Goal: Transaction & Acquisition: Purchase product/service

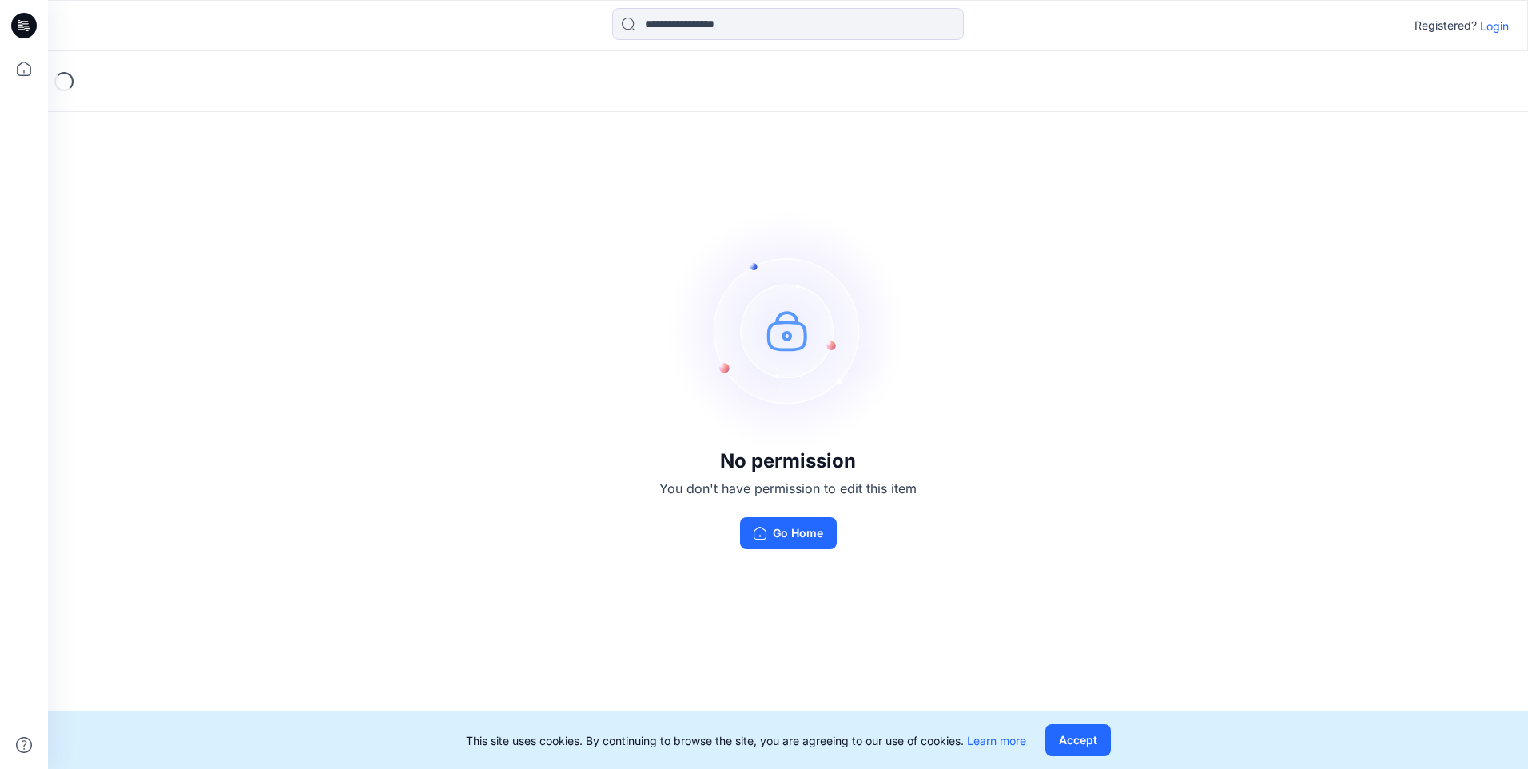
click at [768, 526] on button "Go Home" at bounding box center [788, 533] width 97 height 32
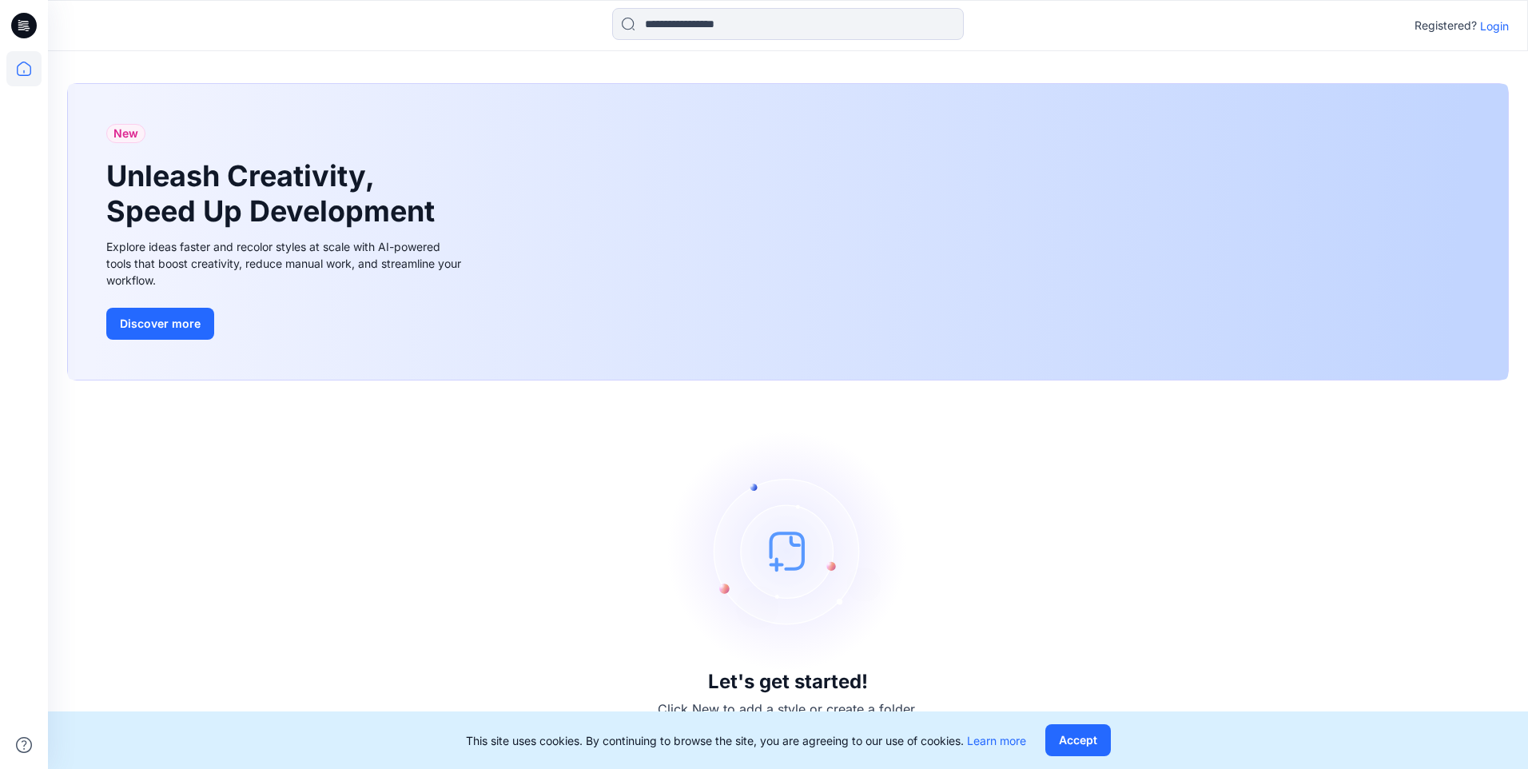
click at [1484, 28] on p "Login" at bounding box center [1494, 26] width 29 height 17
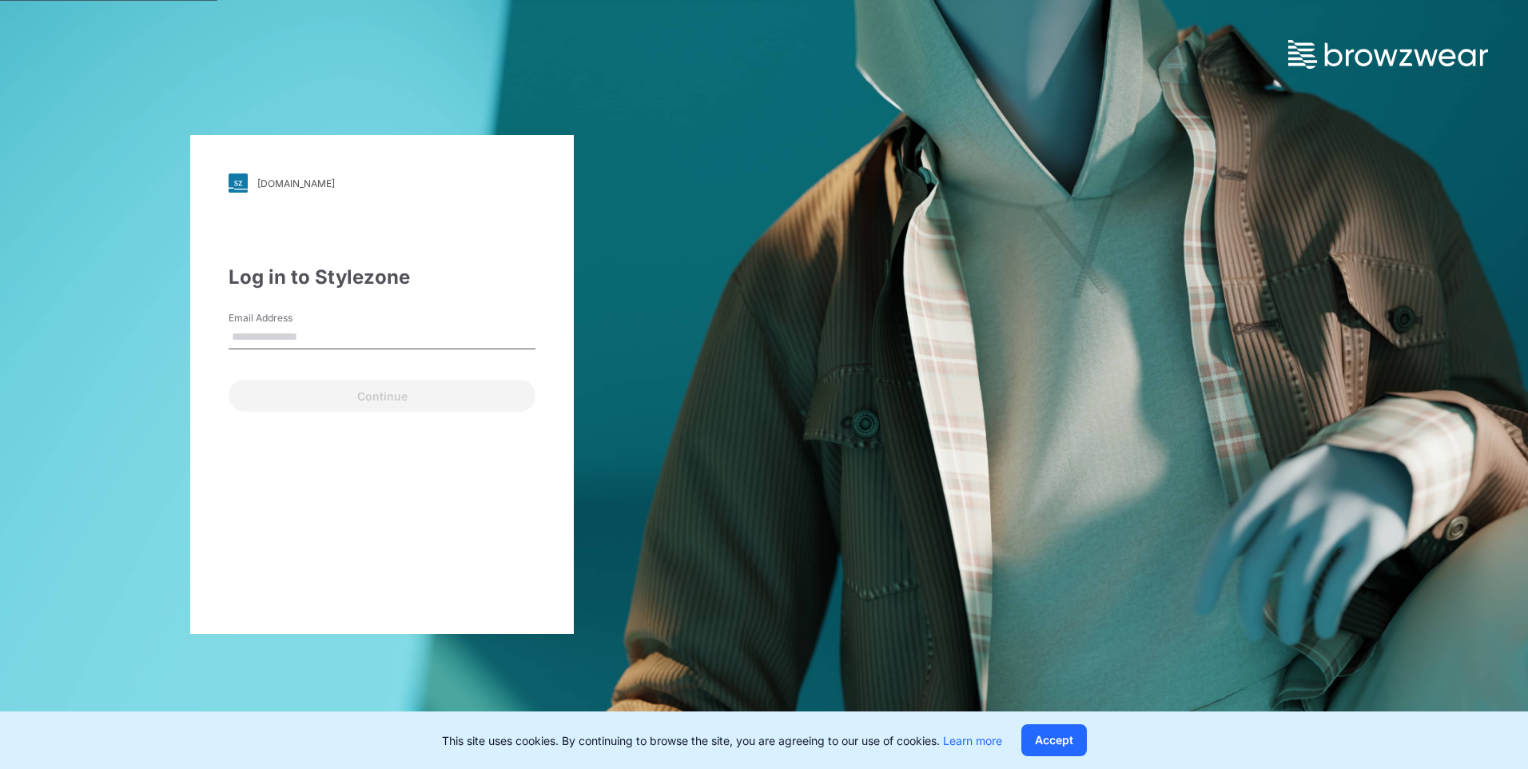
click at [329, 350] on div "Email Address" at bounding box center [382, 335] width 307 height 48
click at [336, 336] on input "Email Address" at bounding box center [382, 337] width 307 height 24
type input "**********"
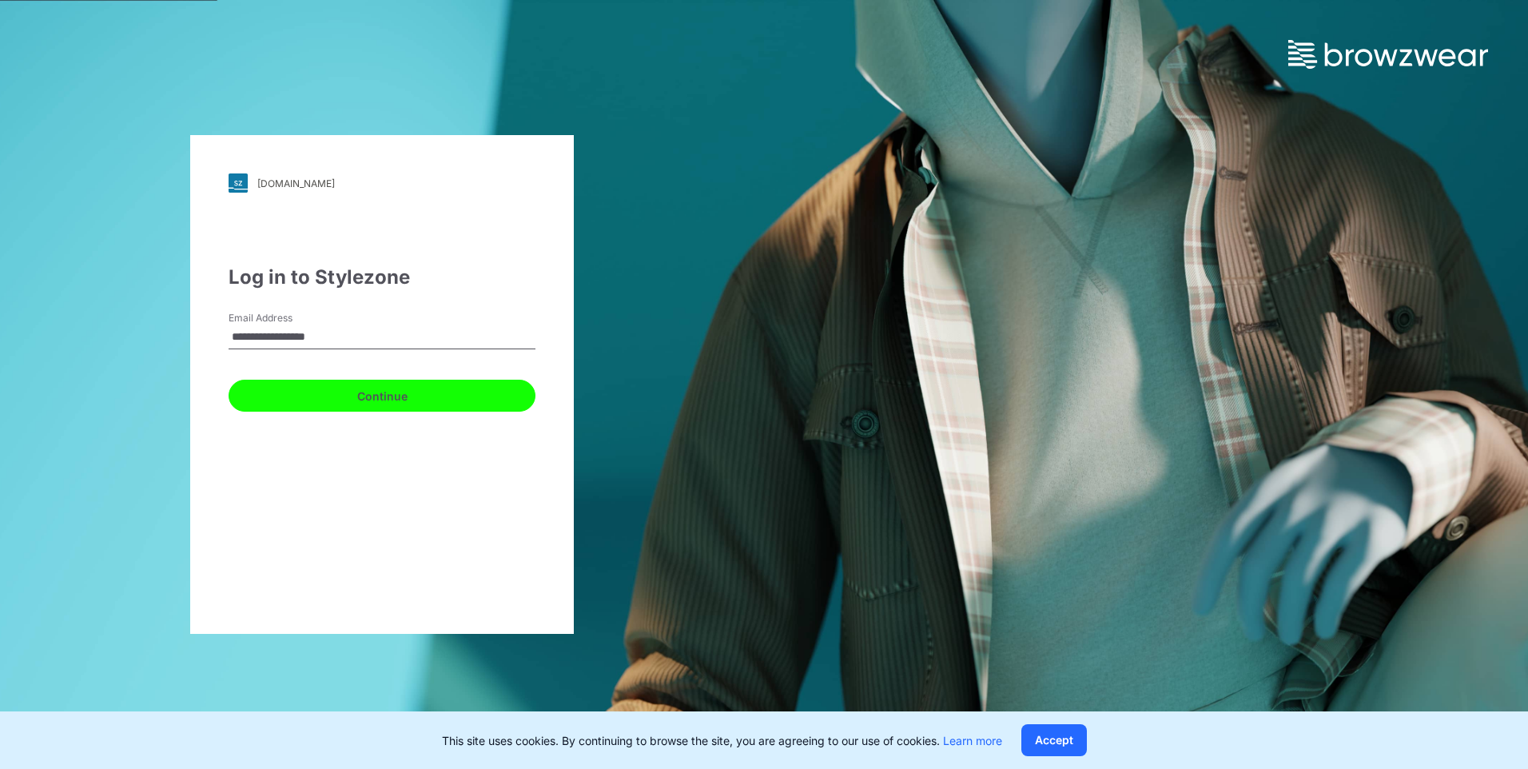
click at [428, 400] on button "Continue" at bounding box center [382, 396] width 307 height 32
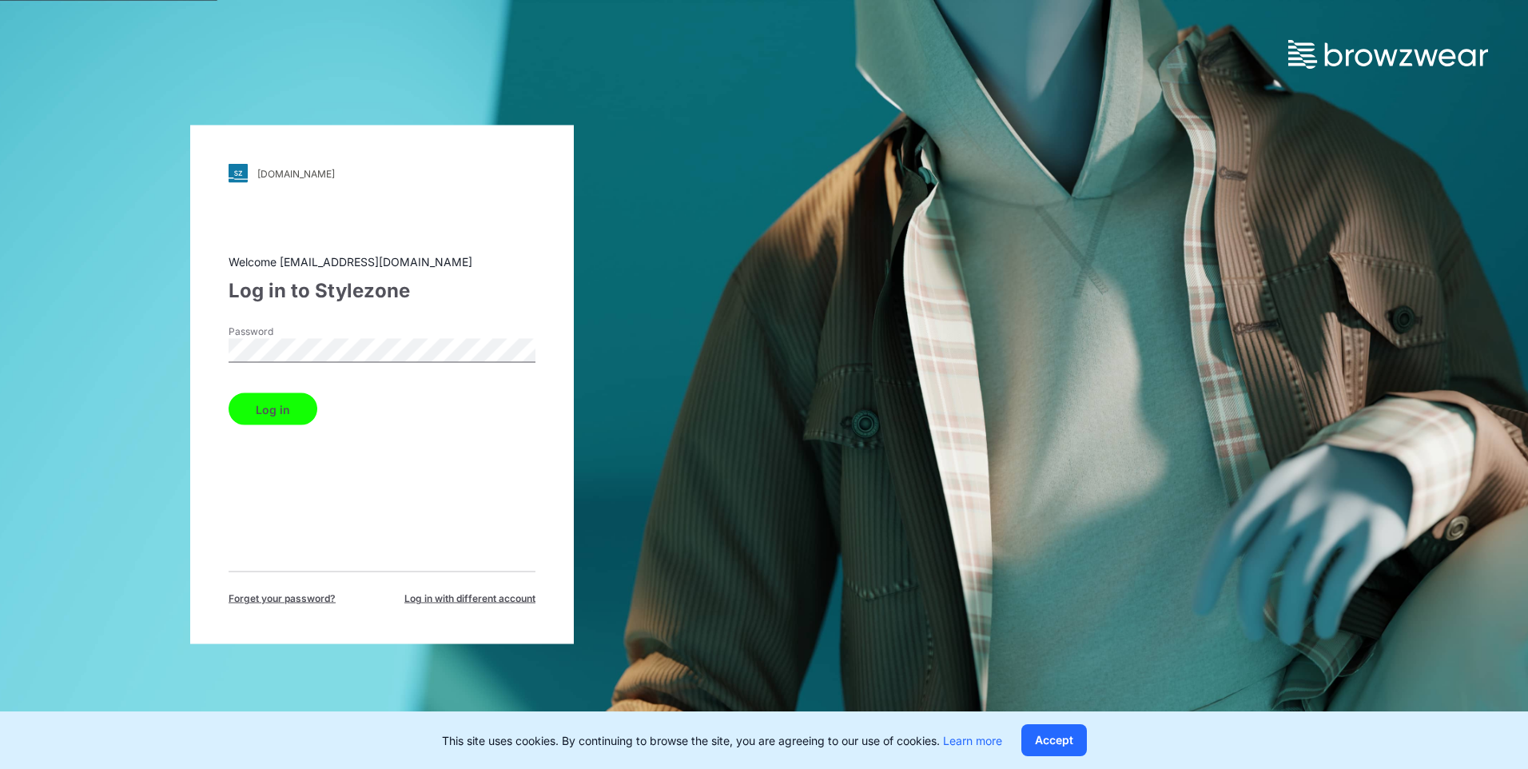
click at [229, 393] on button "Log in" at bounding box center [273, 409] width 89 height 32
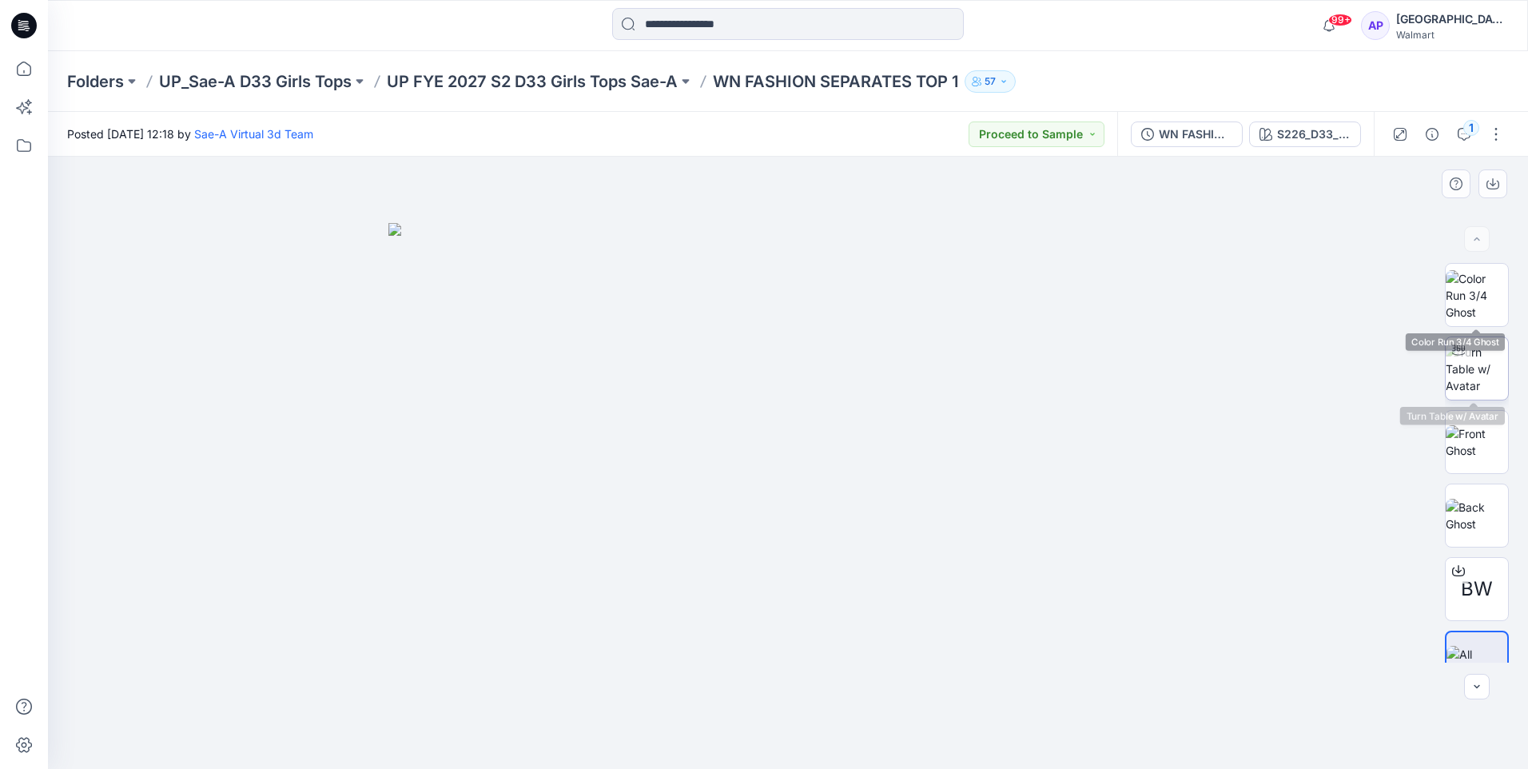
click at [1477, 391] on img at bounding box center [1476, 369] width 62 height 50
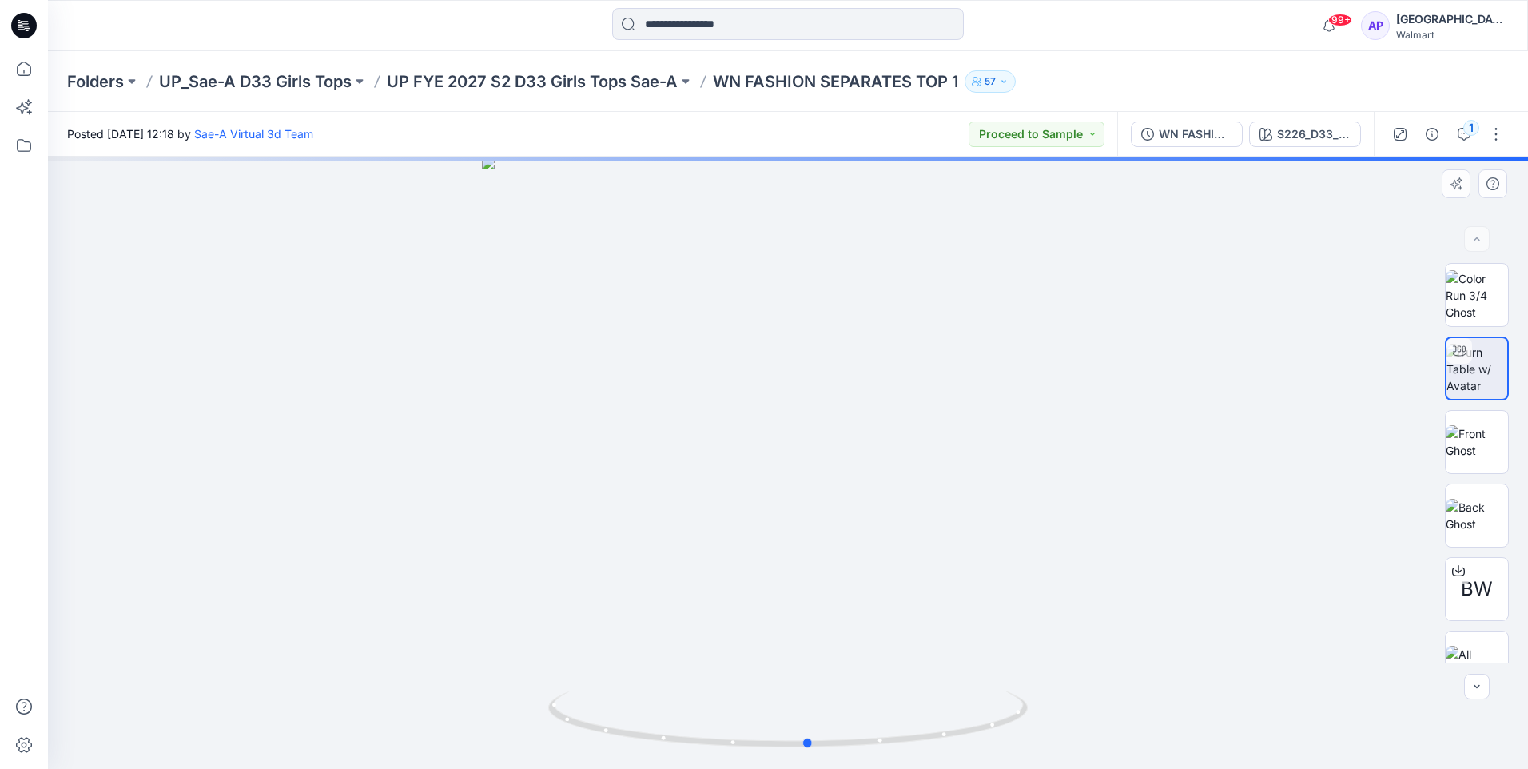
drag, startPoint x: 757, startPoint y: 637, endPoint x: 777, endPoint y: 653, distance: 26.2
click at [777, 653] on div at bounding box center [788, 463] width 1480 height 612
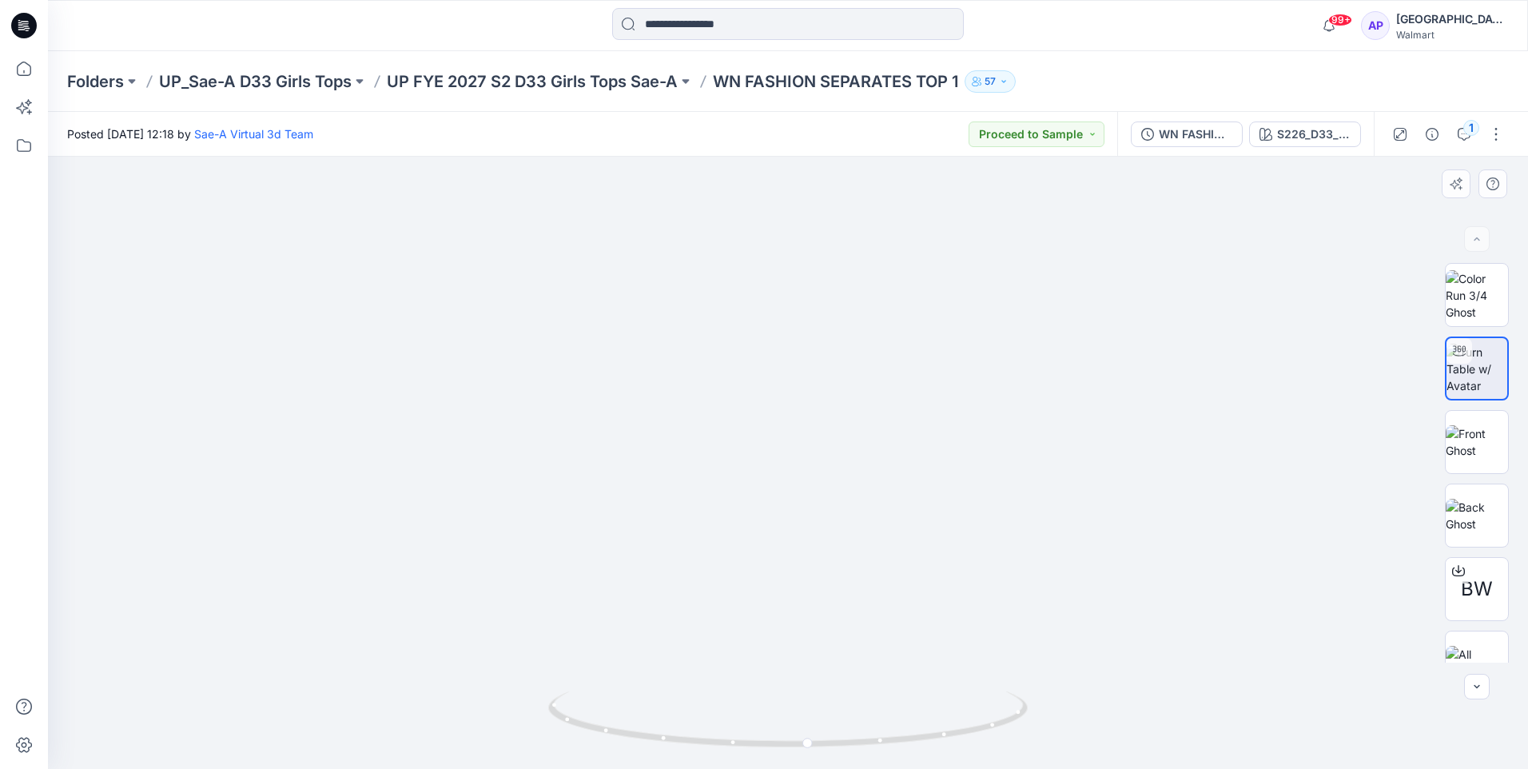
click at [1237, 547] on img at bounding box center [787, 353] width 1047 height 829
drag, startPoint x: 702, startPoint y: 686, endPoint x: 756, endPoint y: 683, distance: 53.6
click at [756, 683] on img at bounding box center [787, 353] width 1047 height 831
drag, startPoint x: 731, startPoint y: 750, endPoint x: 878, endPoint y: 748, distance: 147.0
click at [878, 748] on icon at bounding box center [789, 721] width 483 height 60
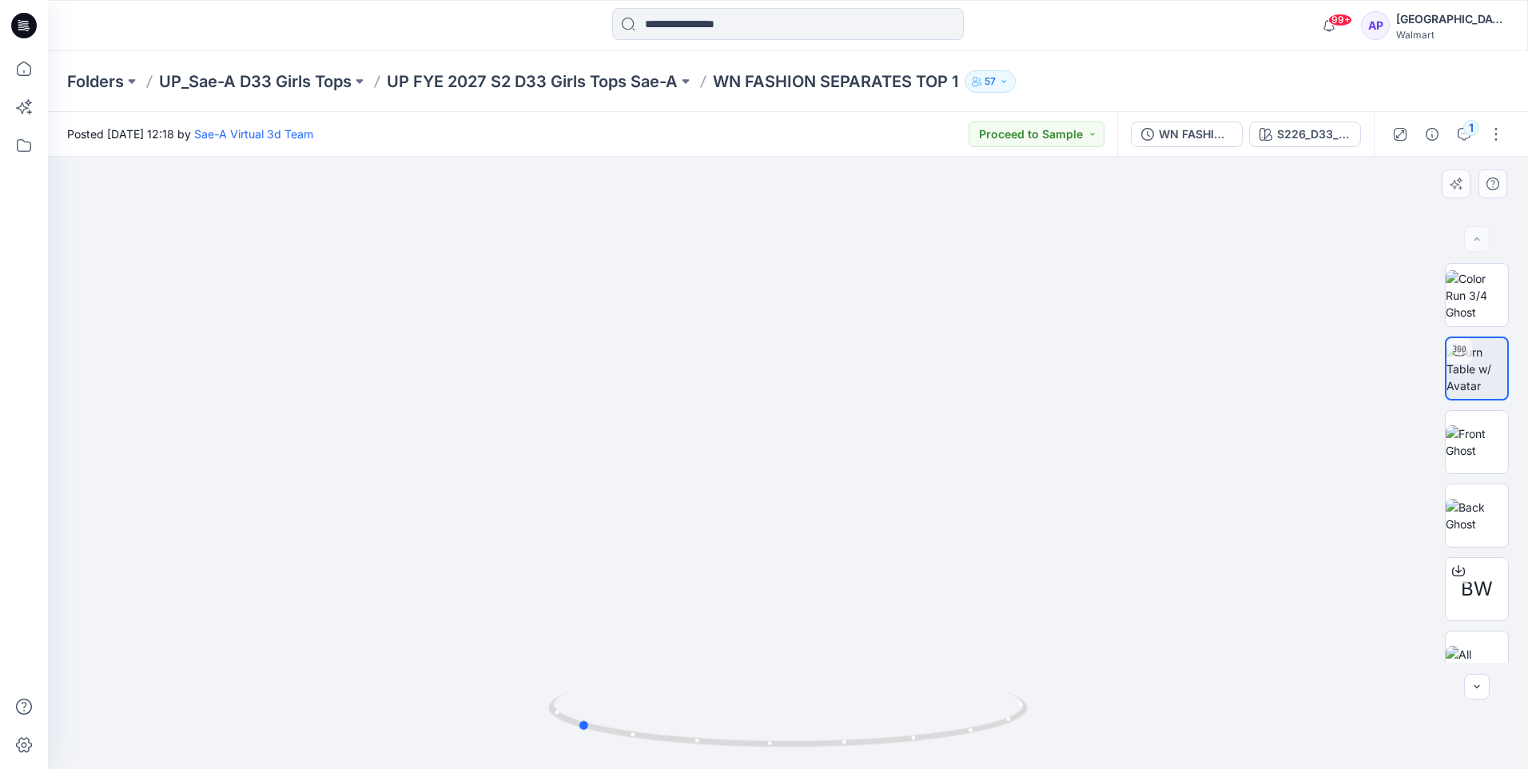
drag, startPoint x: 754, startPoint y: 743, endPoint x: 855, endPoint y: 751, distance: 101.0
click at [855, 751] on div at bounding box center [787, 729] width 479 height 80
